Goal: Task Accomplishment & Management: Use online tool/utility

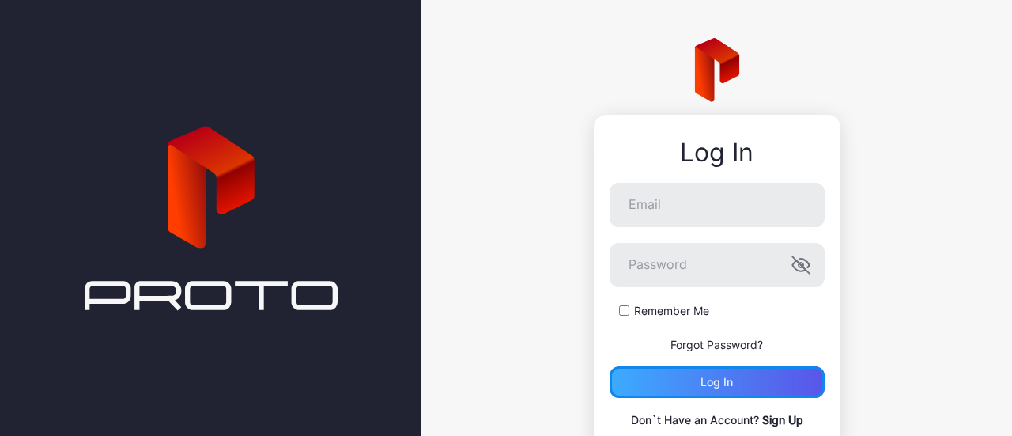
click at [702, 387] on div "Log in" at bounding box center [717, 382] width 32 height 13
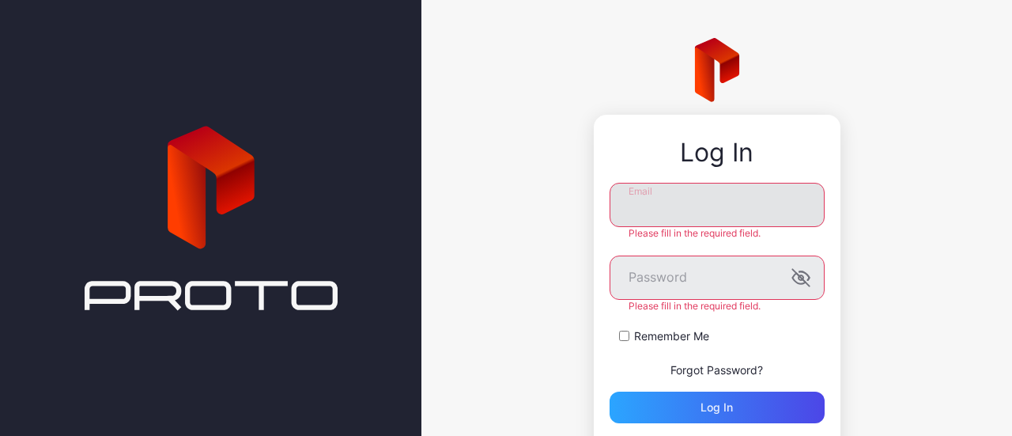
click at [674, 197] on input "Email" at bounding box center [717, 205] width 215 height 44
click at [0, 435] on com-1password-button at bounding box center [0, 436] width 0 height 0
type input "**********"
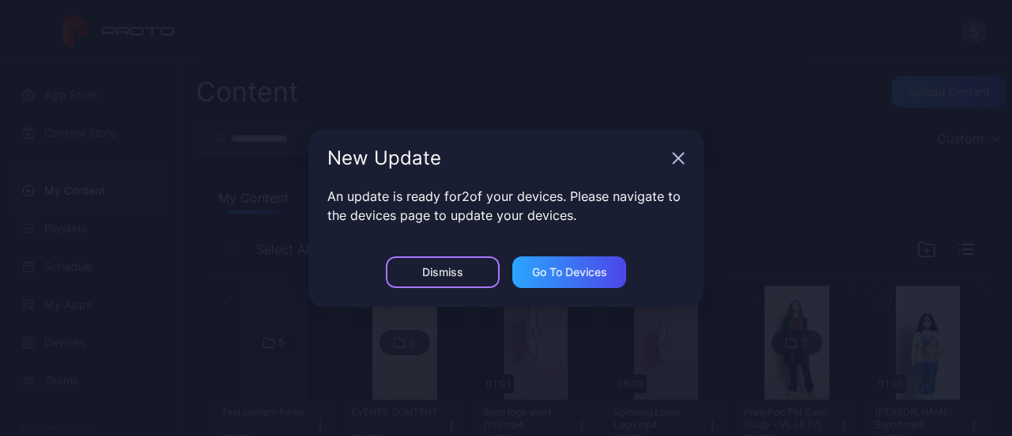
click at [409, 274] on div "Dismiss" at bounding box center [443, 272] width 114 height 32
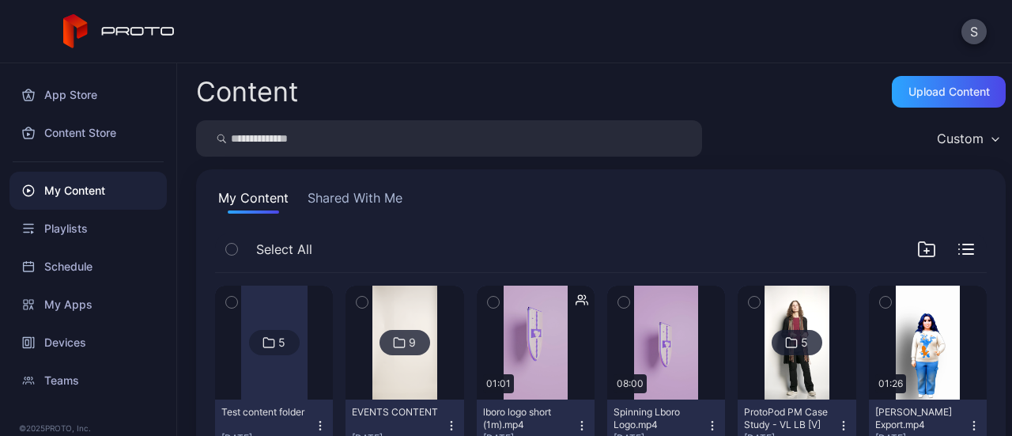
click at [768, 99] on div "Content Upload Content" at bounding box center [601, 92] width 810 height 32
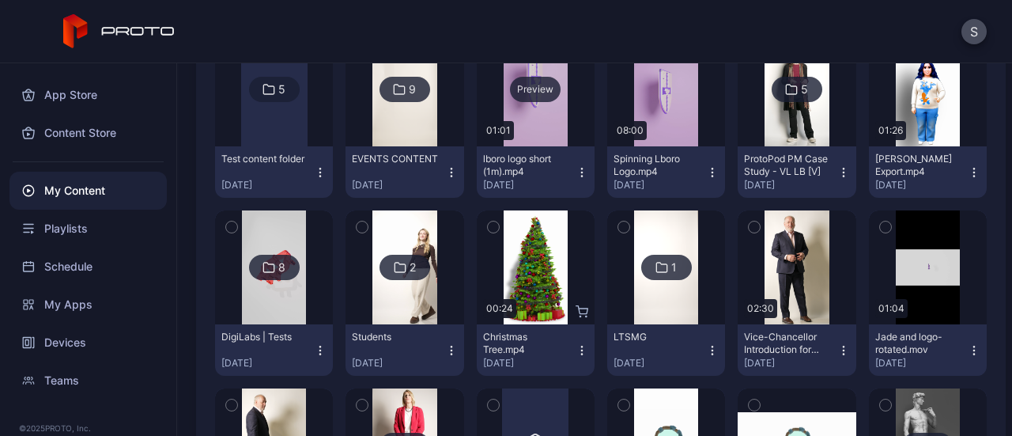
scroll to position [237, 0]
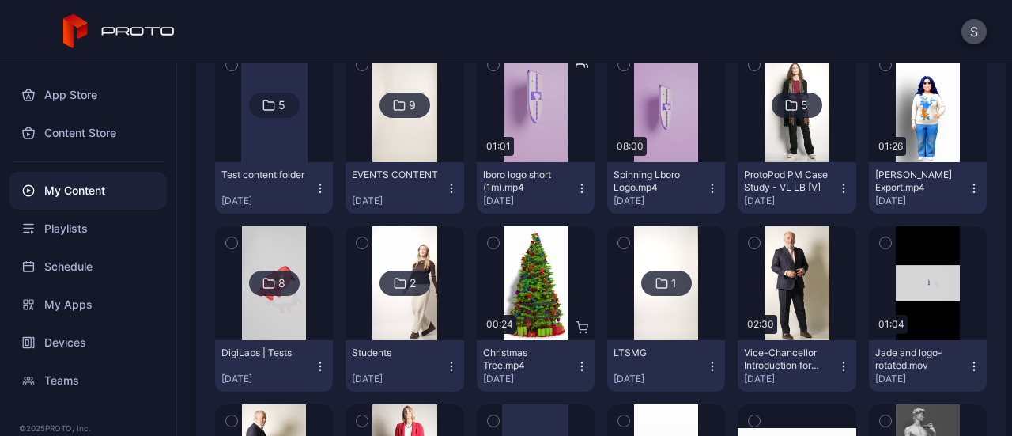
click at [576, 191] on icon "button" at bounding box center [582, 188] width 13 height 13
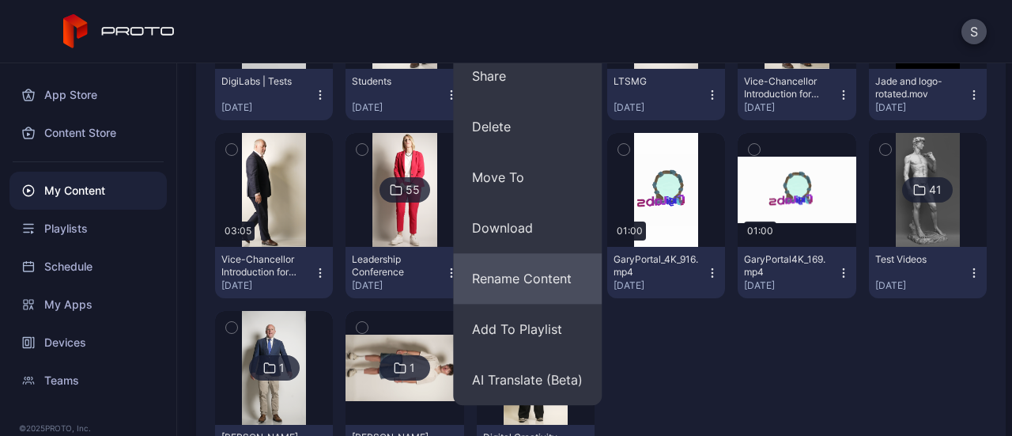
scroll to position [517, 0]
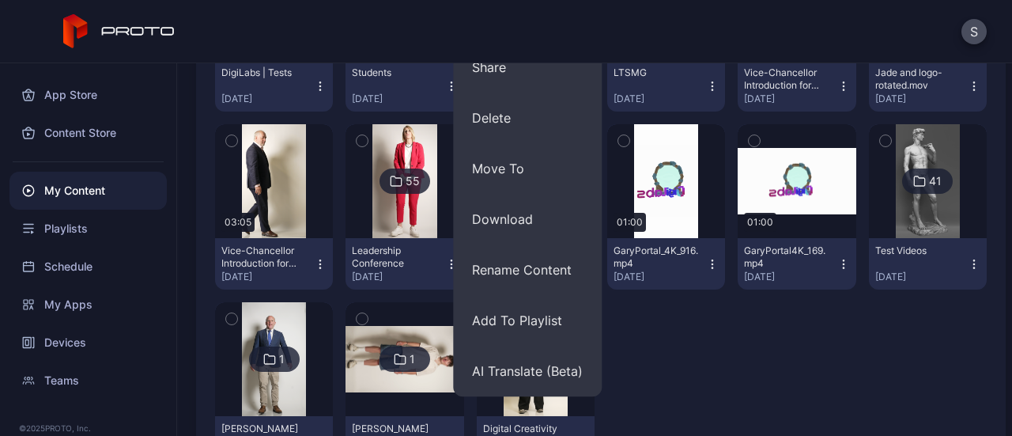
click at [669, 369] on div at bounding box center [666, 384] width 118 height 165
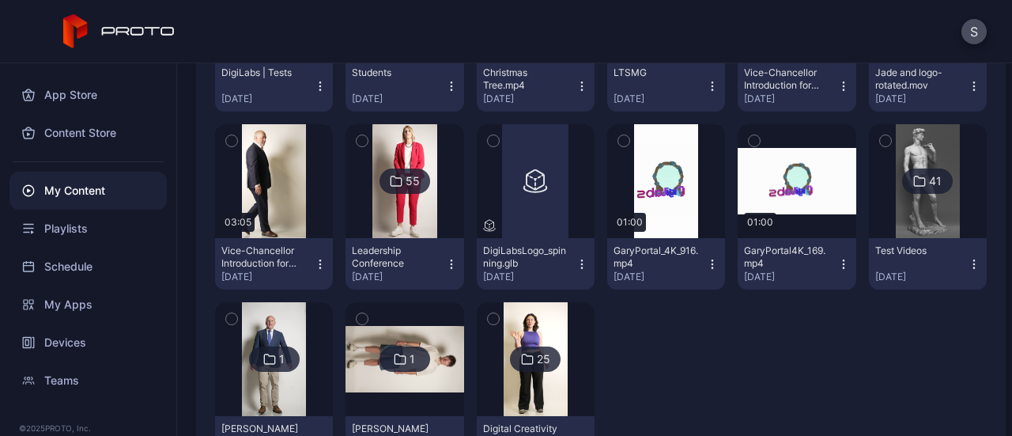
scroll to position [592, 0]
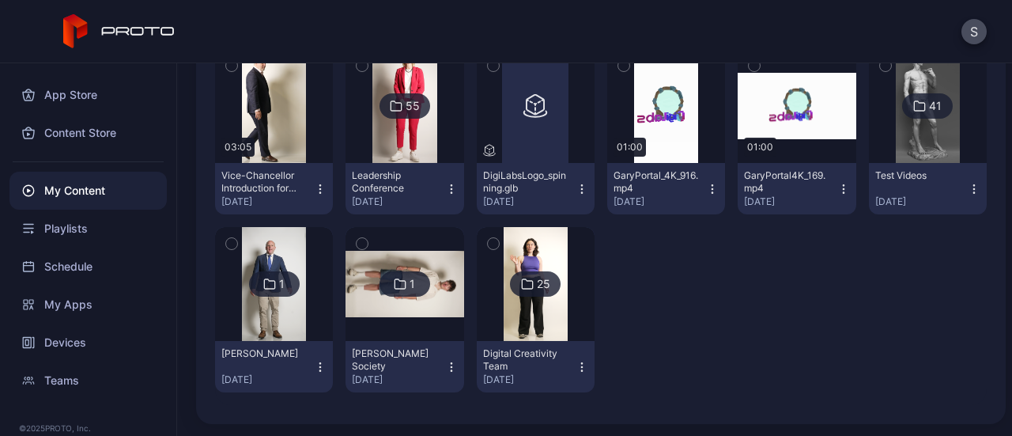
click at [573, 373] on button "Digital Creativity Team [DATE]" at bounding box center [536, 366] width 118 height 51
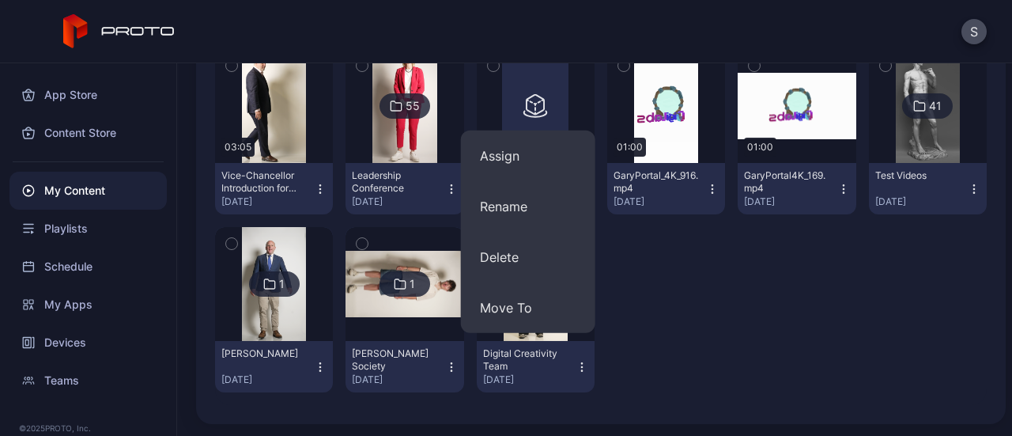
click at [614, 334] on div at bounding box center [666, 309] width 118 height 165
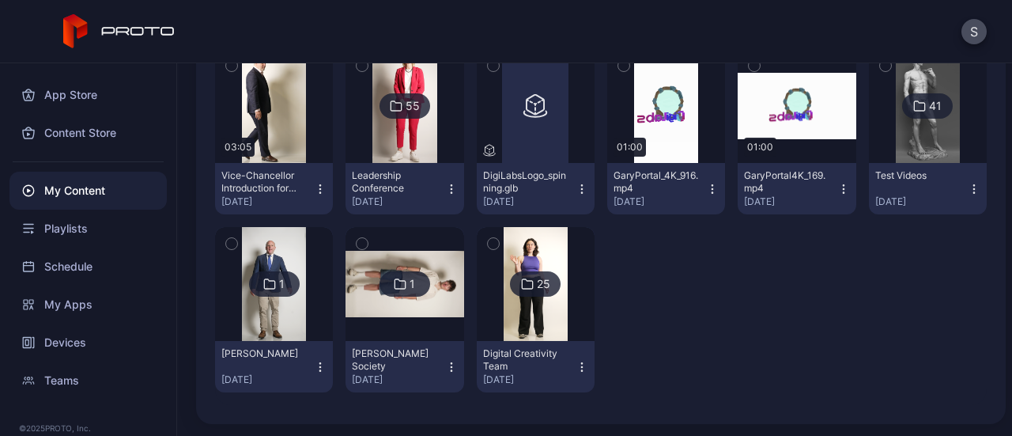
click at [537, 282] on div "25" at bounding box center [543, 284] width 13 height 14
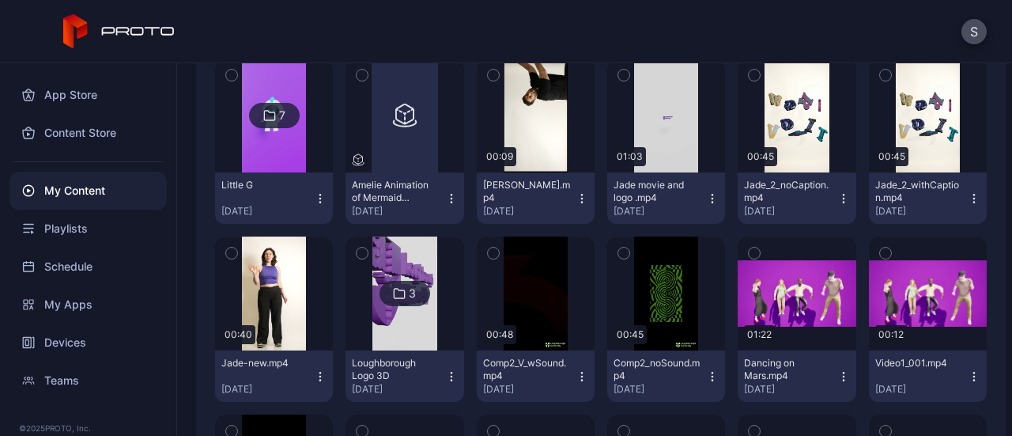
scroll to position [190, 0]
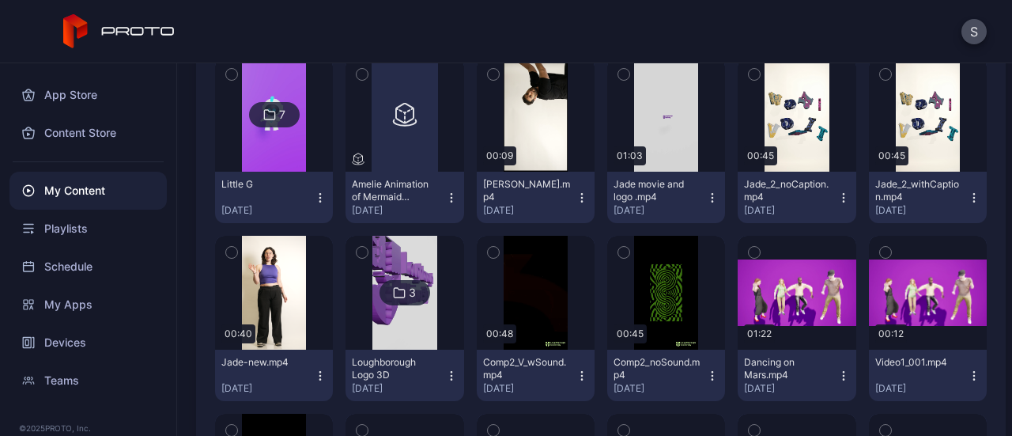
click at [316, 369] on icon "button" at bounding box center [320, 375] width 13 height 13
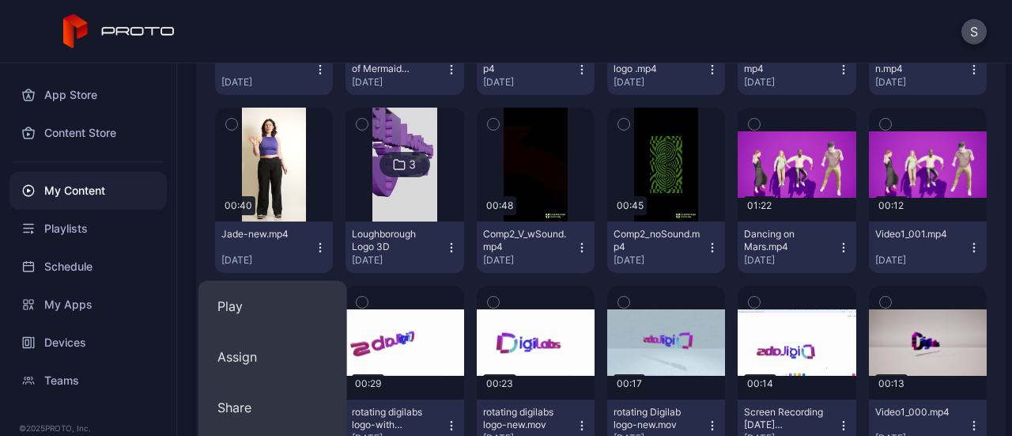
scroll to position [302, 0]
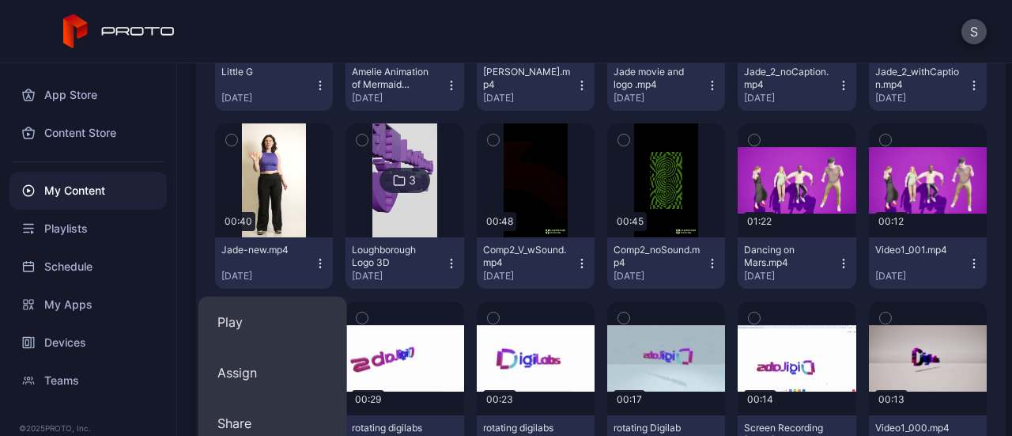
click at [234, 138] on icon "button" at bounding box center [231, 139] width 11 height 17
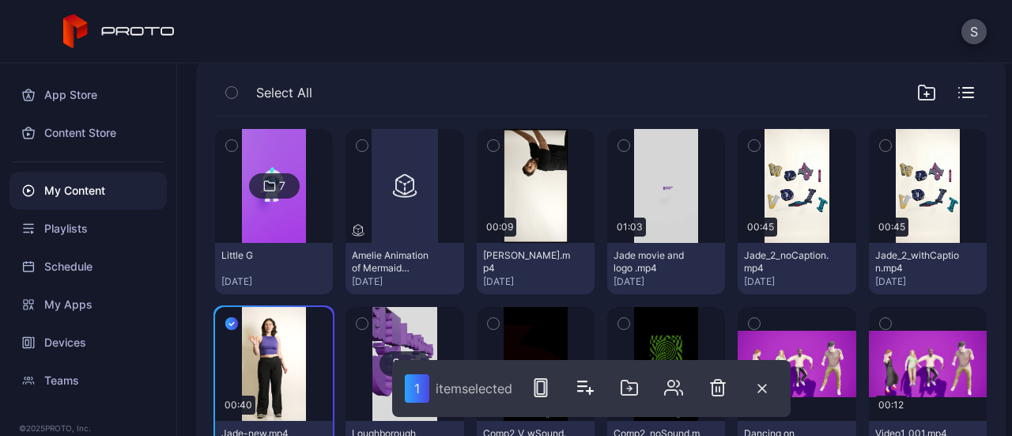
scroll to position [108, 0]
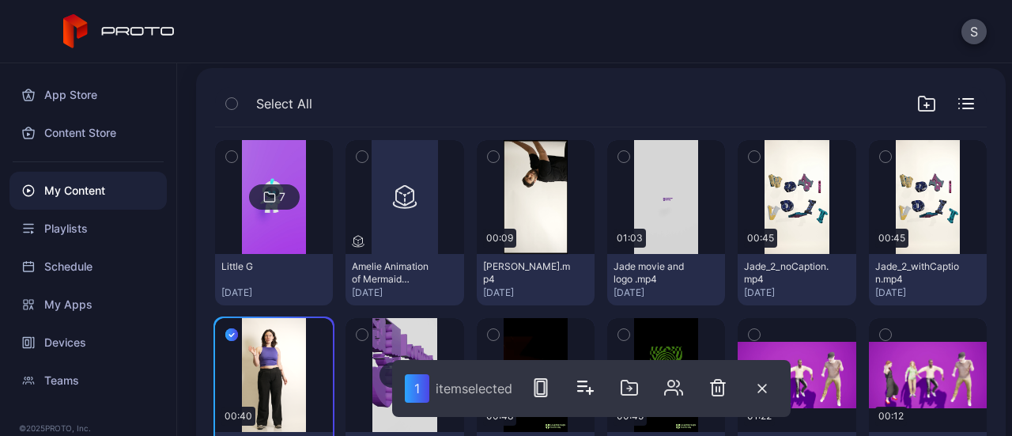
click at [639, 97] on div "Select All" at bounding box center [601, 107] width 772 height 40
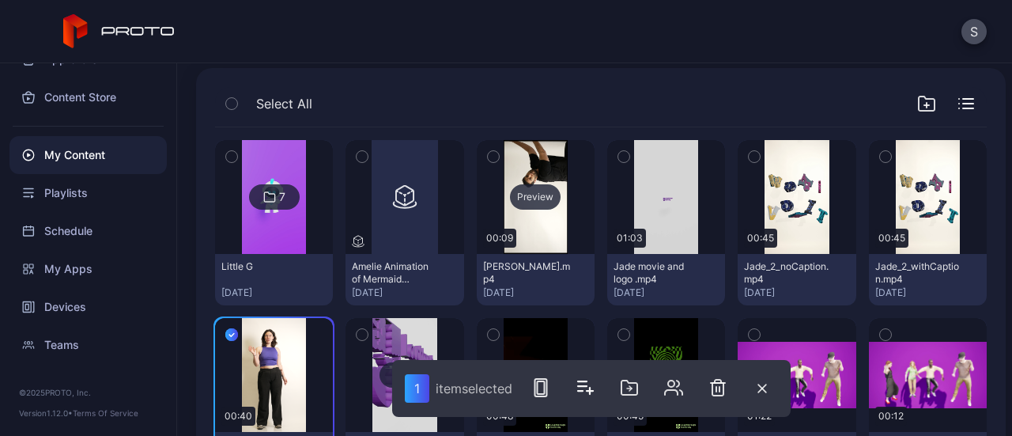
scroll to position [0, 0]
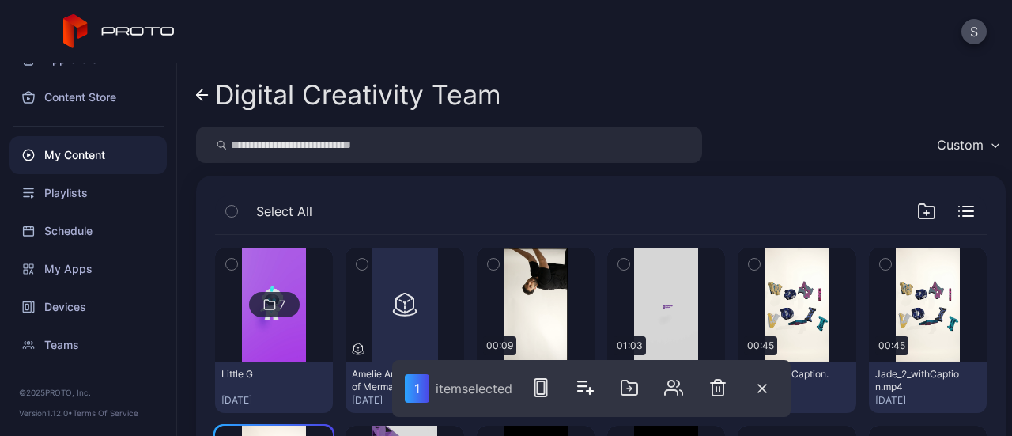
click at [927, 214] on icon "button" at bounding box center [927, 212] width 0 height 5
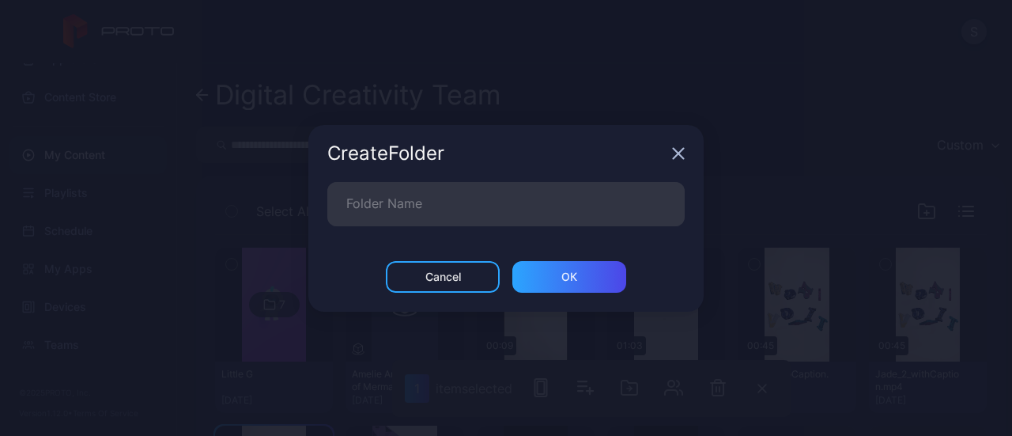
click at [677, 161] on div "Create Folder" at bounding box center [505, 153] width 395 height 57
click at [678, 153] on icon "button" at bounding box center [679, 153] width 10 height 10
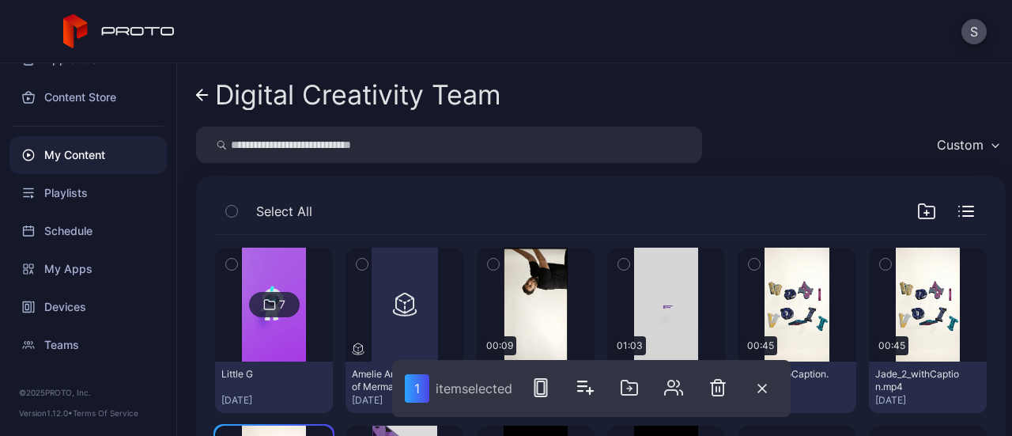
click at [204, 99] on icon at bounding box center [202, 95] width 13 height 13
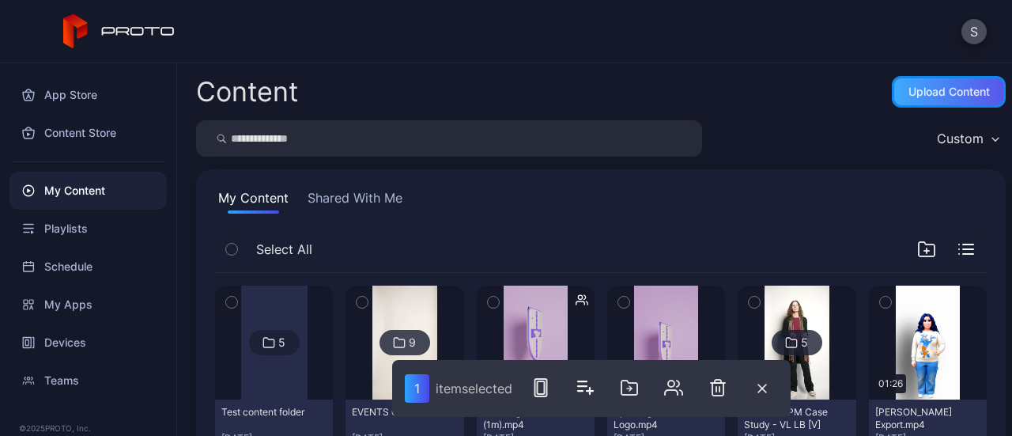
click at [937, 86] on div "Upload Content" at bounding box center [949, 91] width 81 height 13
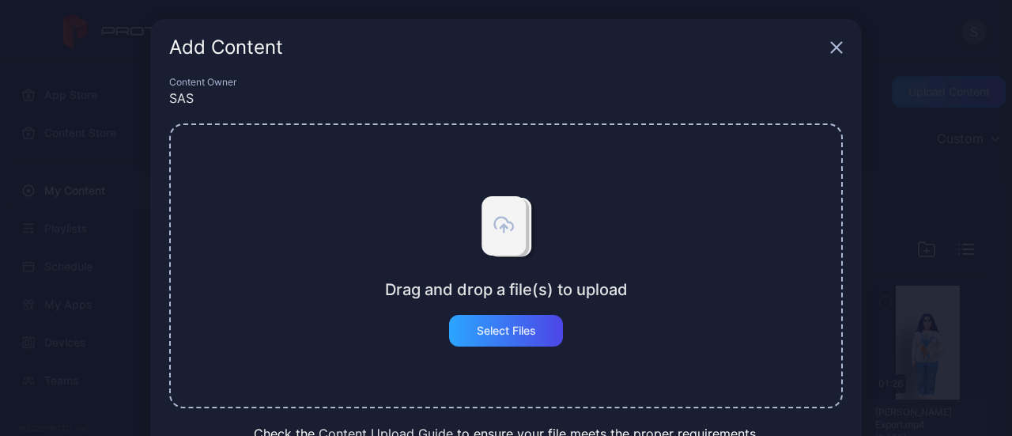
scroll to position [73, 0]
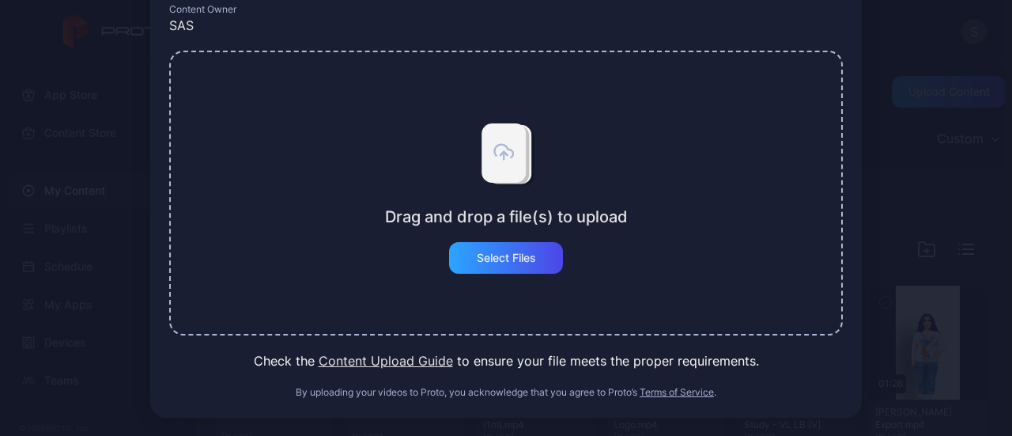
click at [372, 361] on button "Content Upload Guide" at bounding box center [386, 360] width 134 height 19
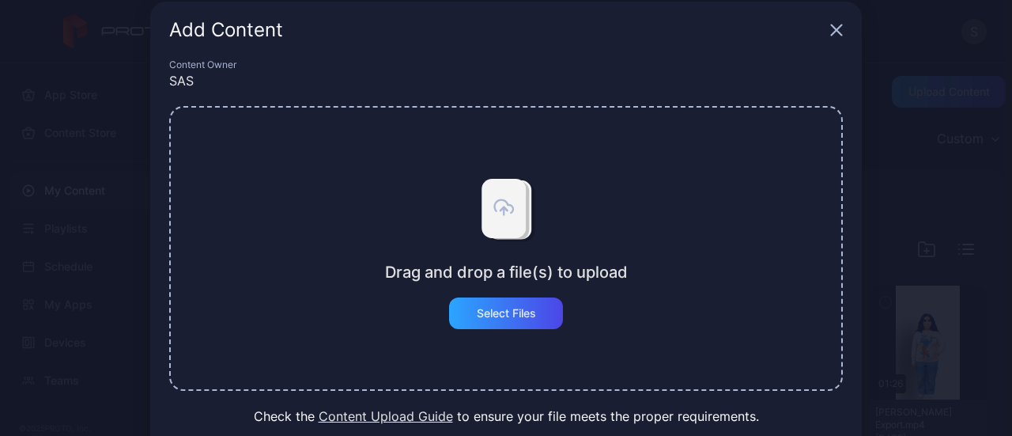
scroll to position [0, 0]
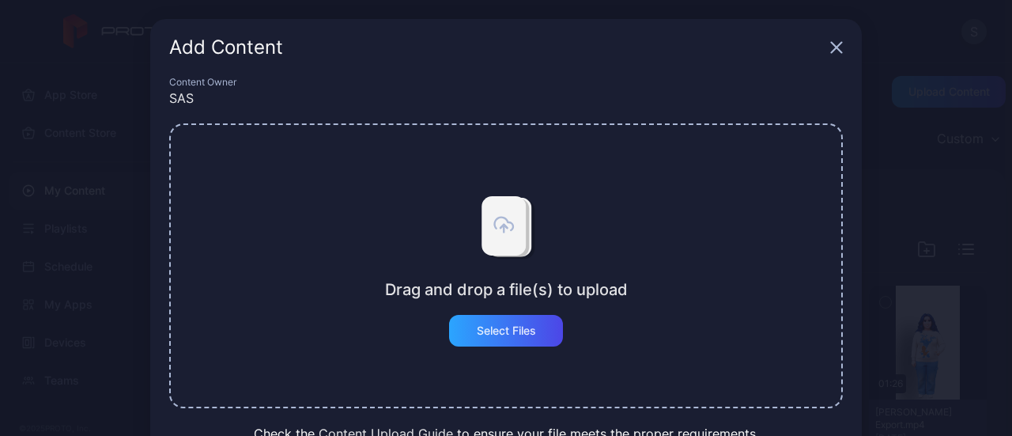
click at [832, 51] on icon "button" at bounding box center [837, 48] width 10 height 10
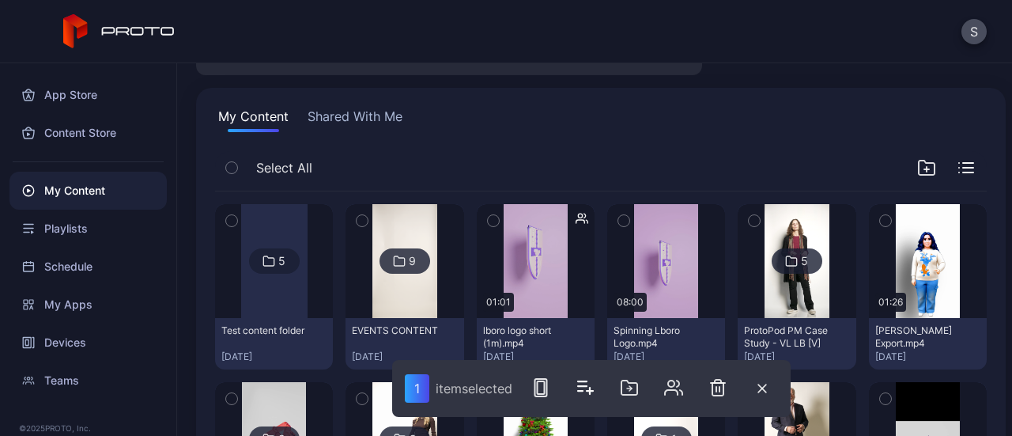
scroll to position [156, 0]
